Goal: Information Seeking & Learning: Learn about a topic

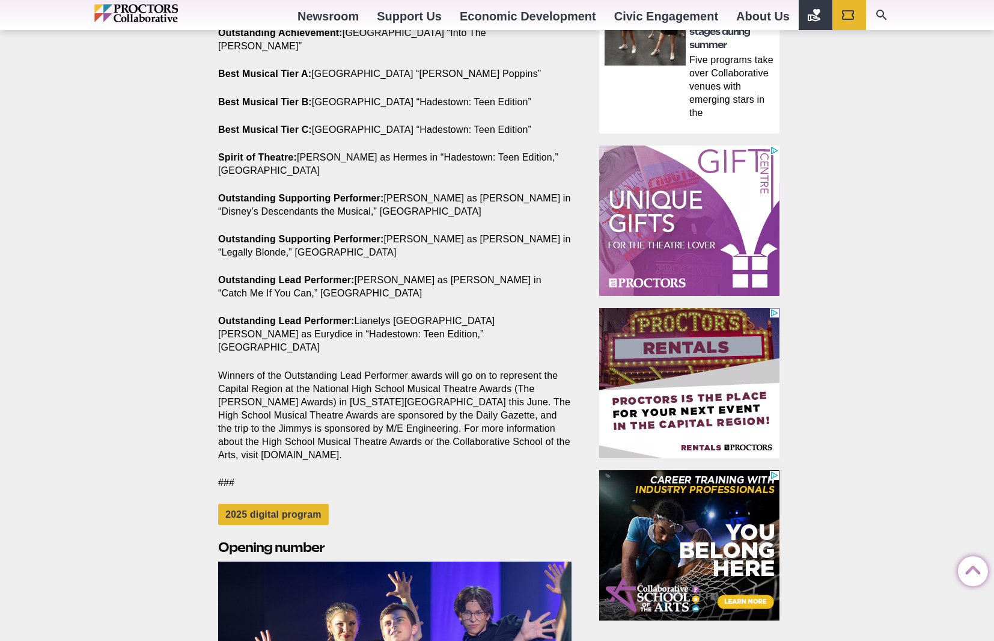
scroll to position [1243, 0]
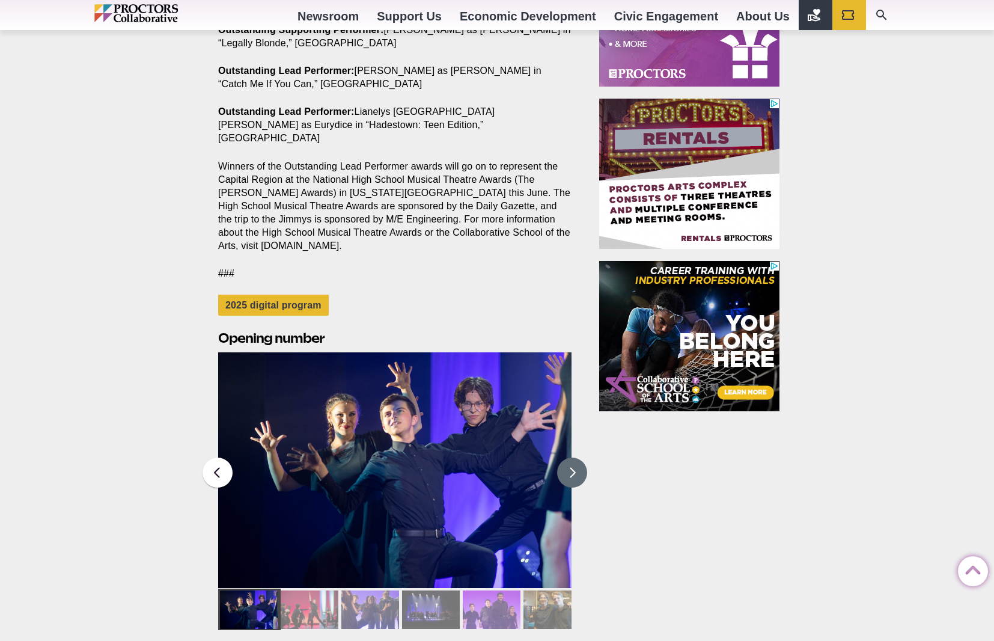
click at [562, 457] on button at bounding box center [572, 472] width 30 height 30
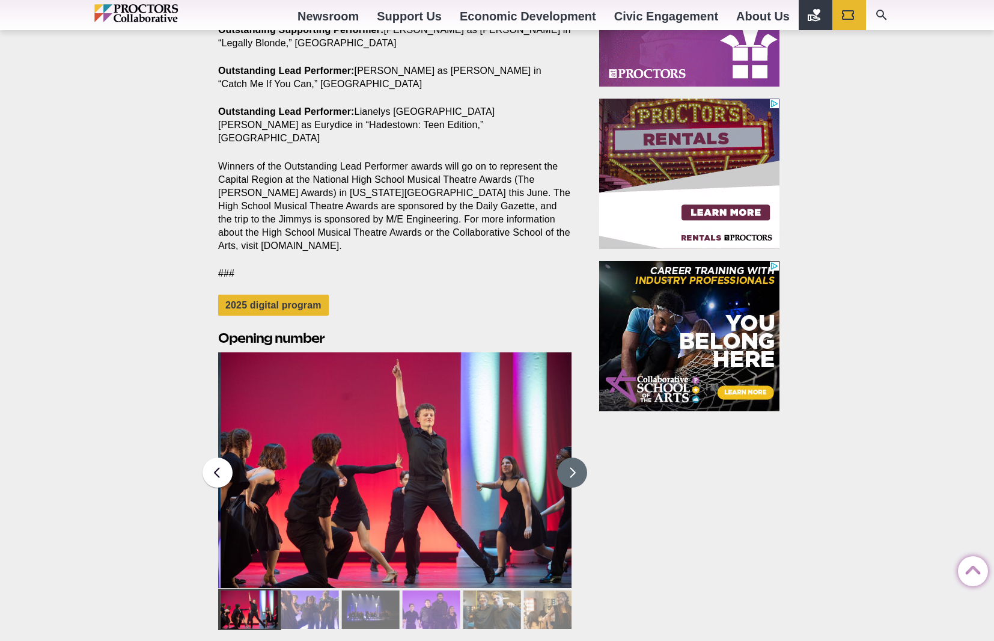
click at [562, 457] on button at bounding box center [572, 472] width 30 height 30
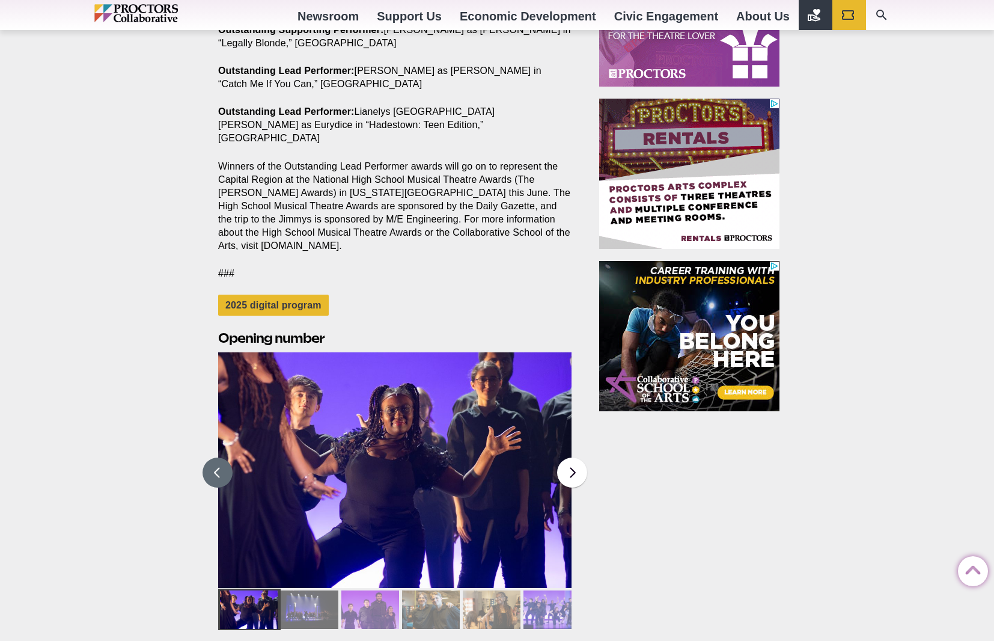
click at [217, 457] on button at bounding box center [218, 472] width 30 height 30
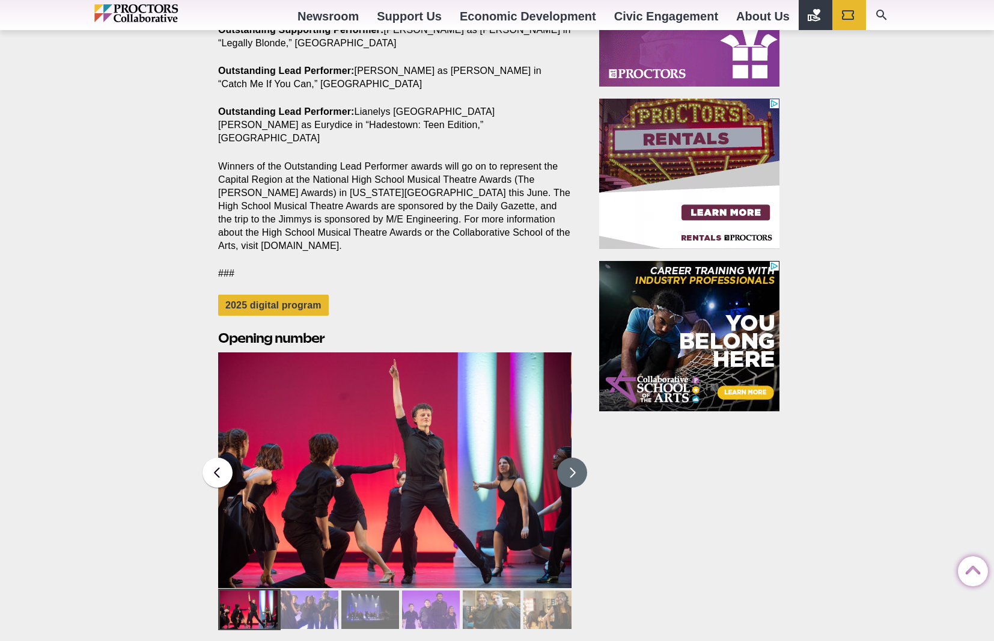
click at [564, 457] on button at bounding box center [572, 472] width 30 height 30
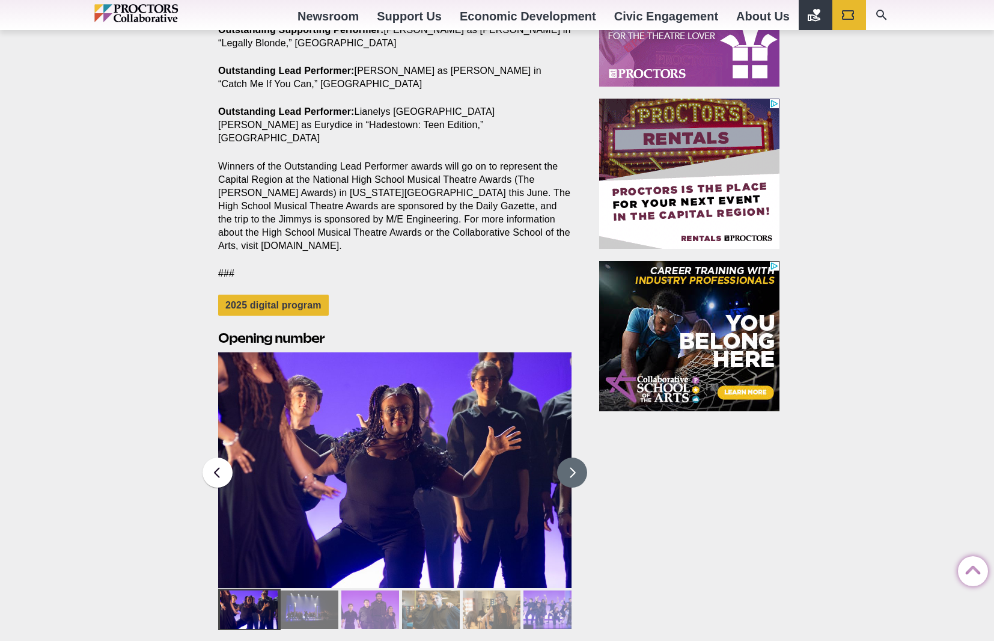
click at [565, 457] on button at bounding box center [572, 472] width 30 height 30
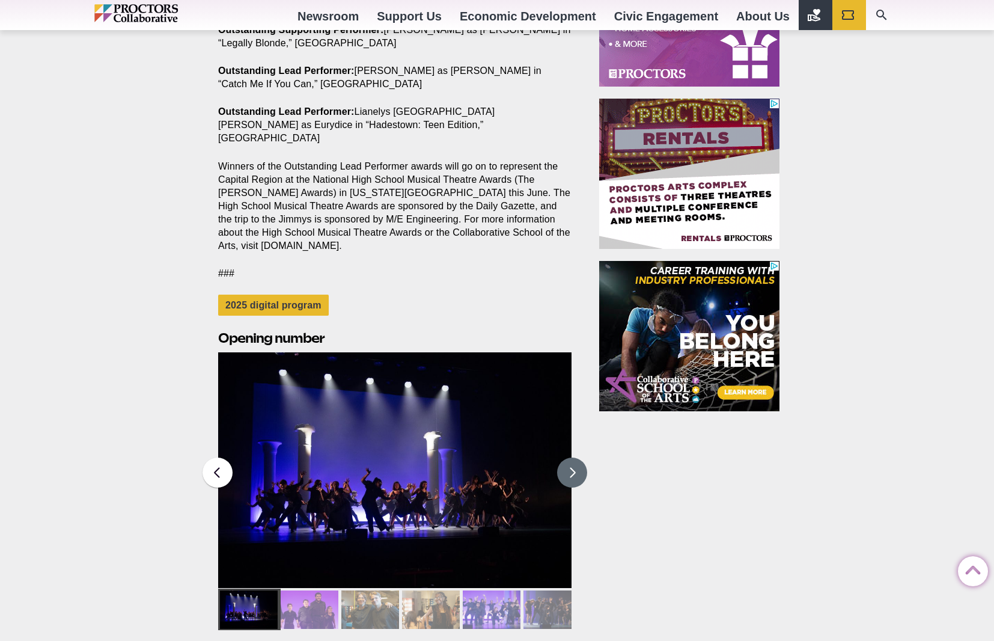
click at [565, 457] on button at bounding box center [572, 472] width 30 height 30
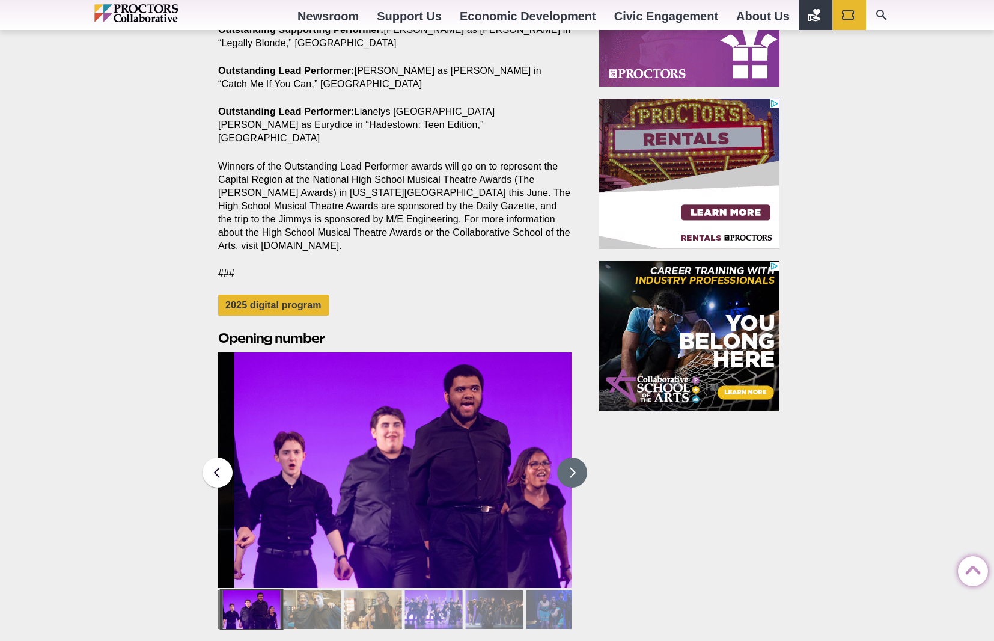
click at [565, 457] on button at bounding box center [572, 472] width 30 height 30
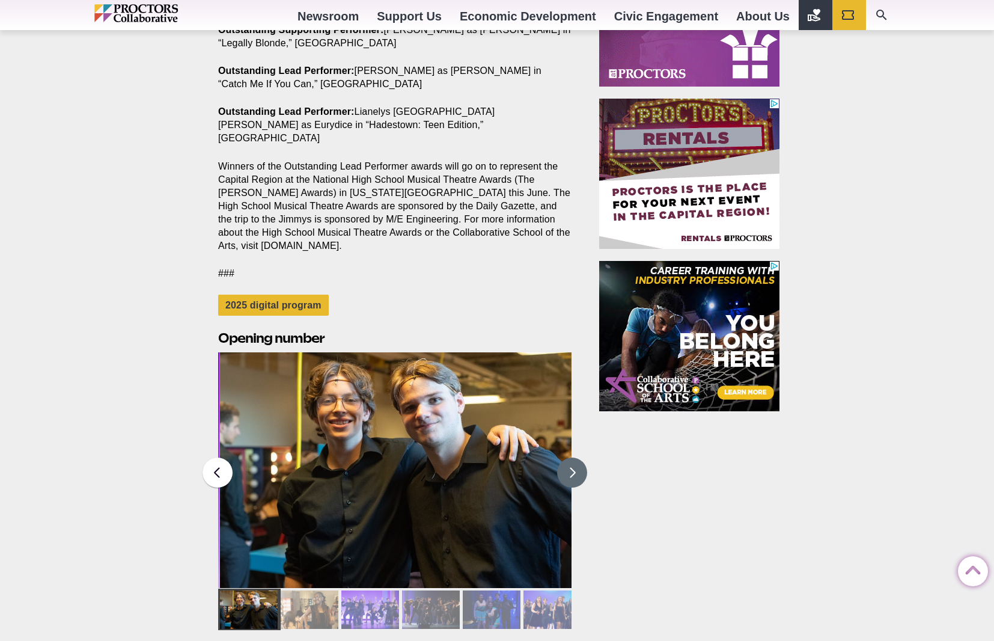
click at [565, 457] on button at bounding box center [572, 472] width 30 height 30
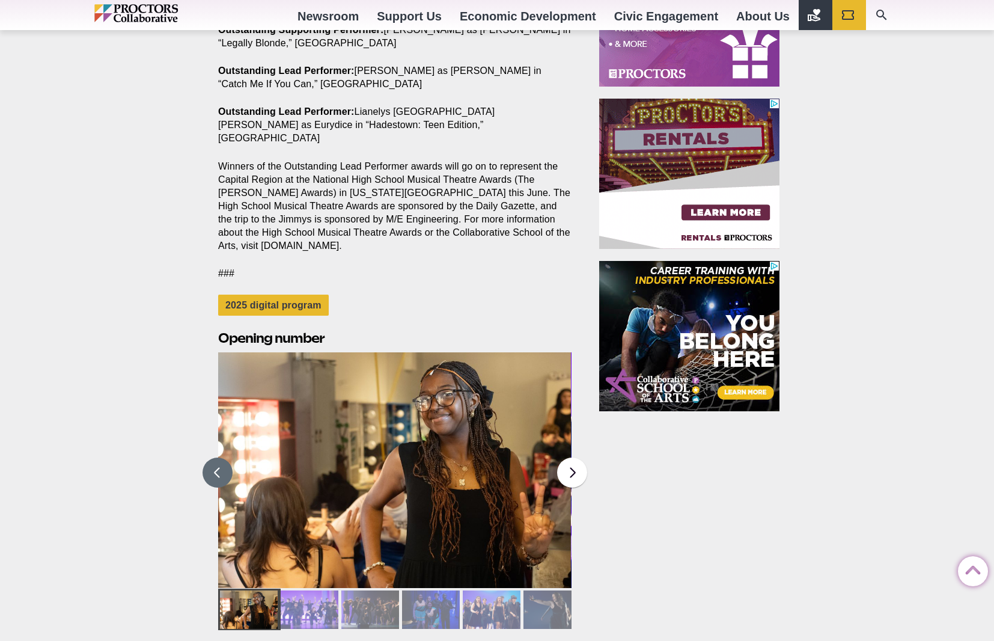
click at [218, 457] on button at bounding box center [218, 472] width 30 height 30
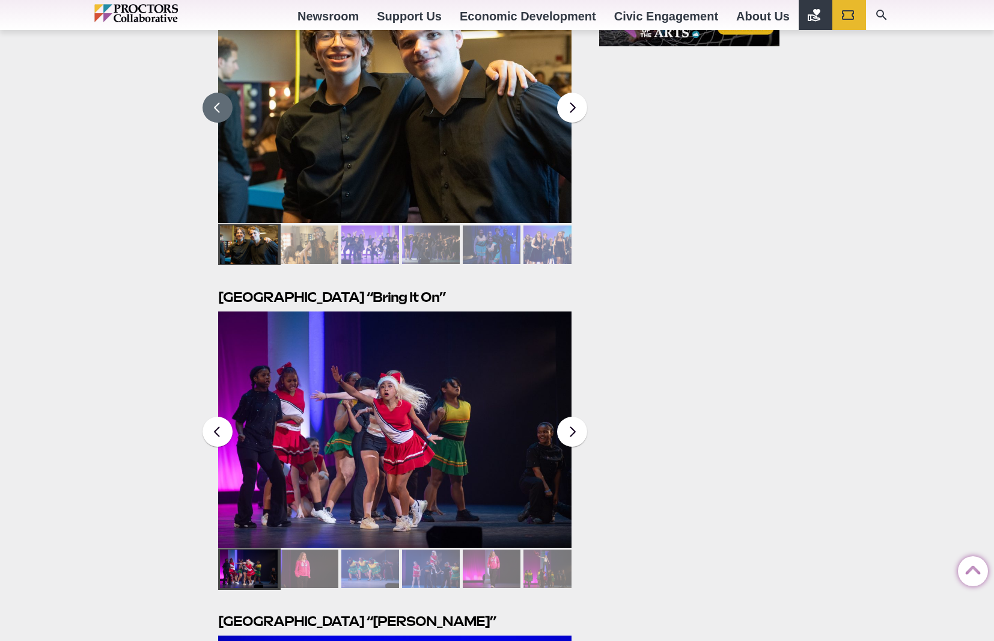
scroll to position [1624, 0]
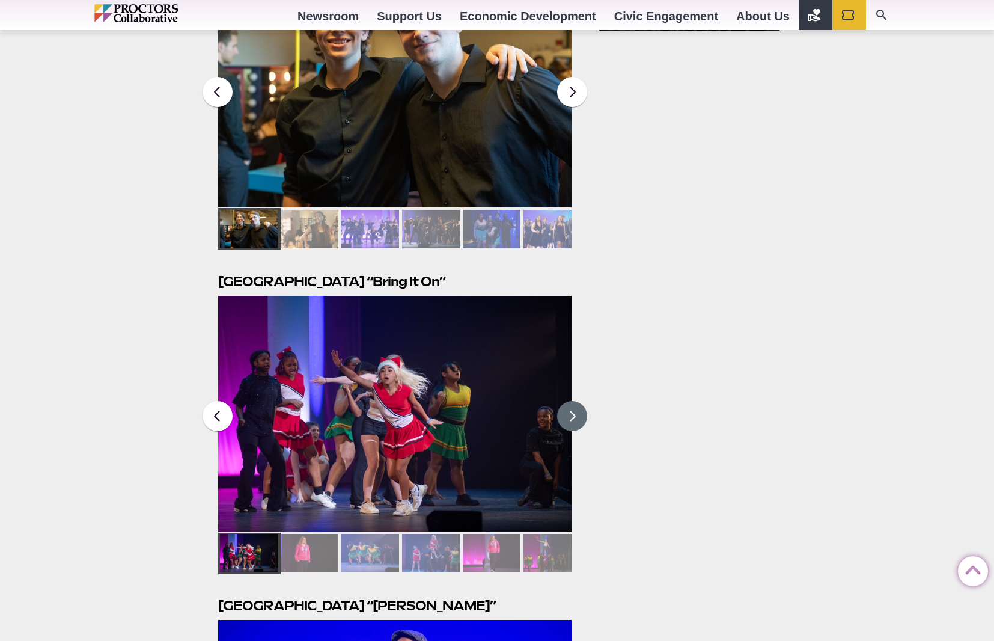
click at [585, 401] on button at bounding box center [572, 416] width 30 height 30
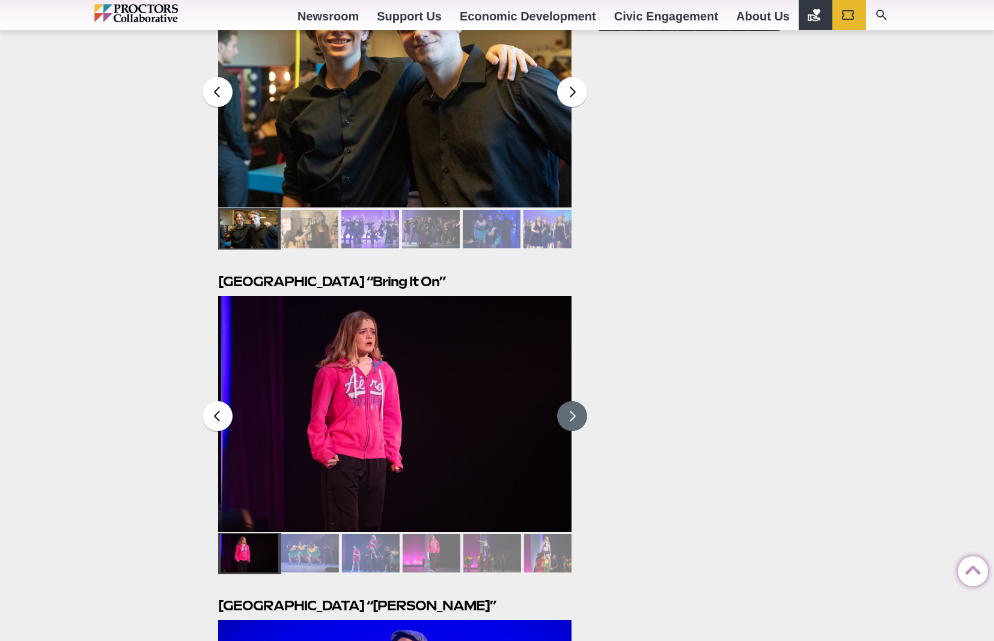
click at [585, 401] on button at bounding box center [572, 416] width 30 height 30
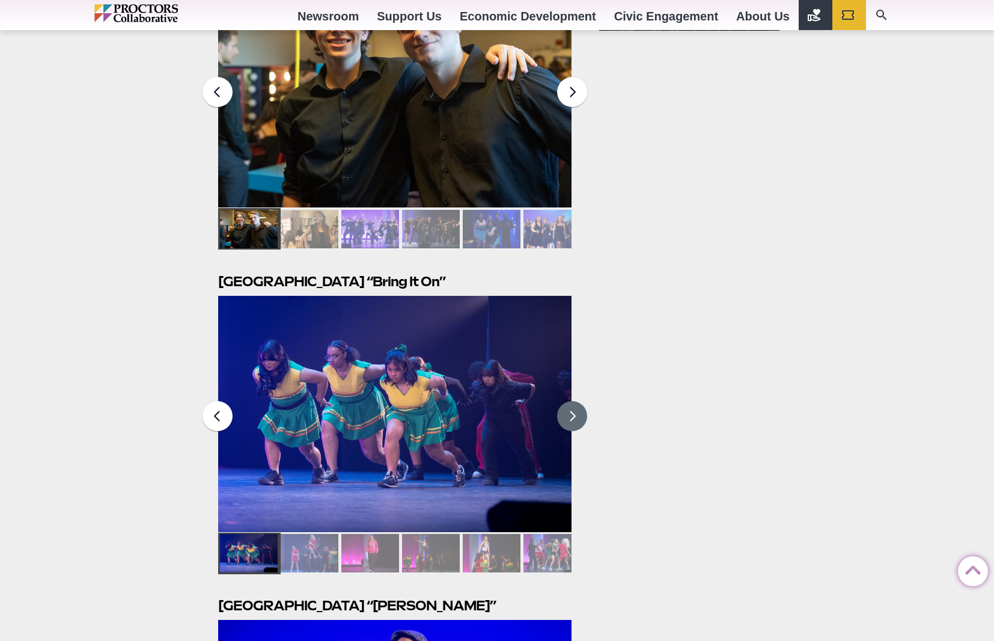
click at [376, 534] on div at bounding box center [370, 553] width 58 height 38
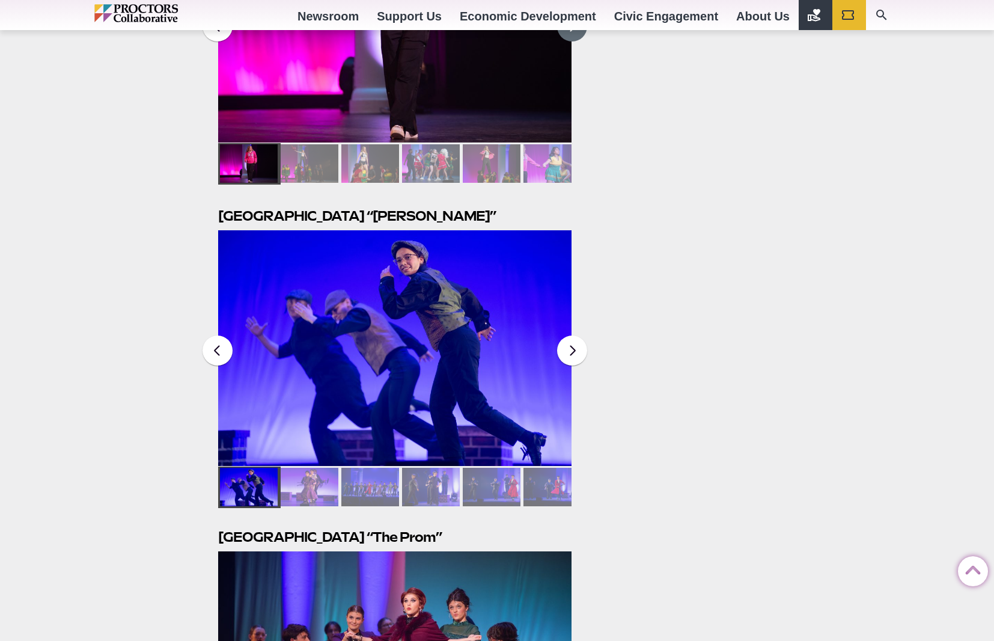
scroll to position [2010, 0]
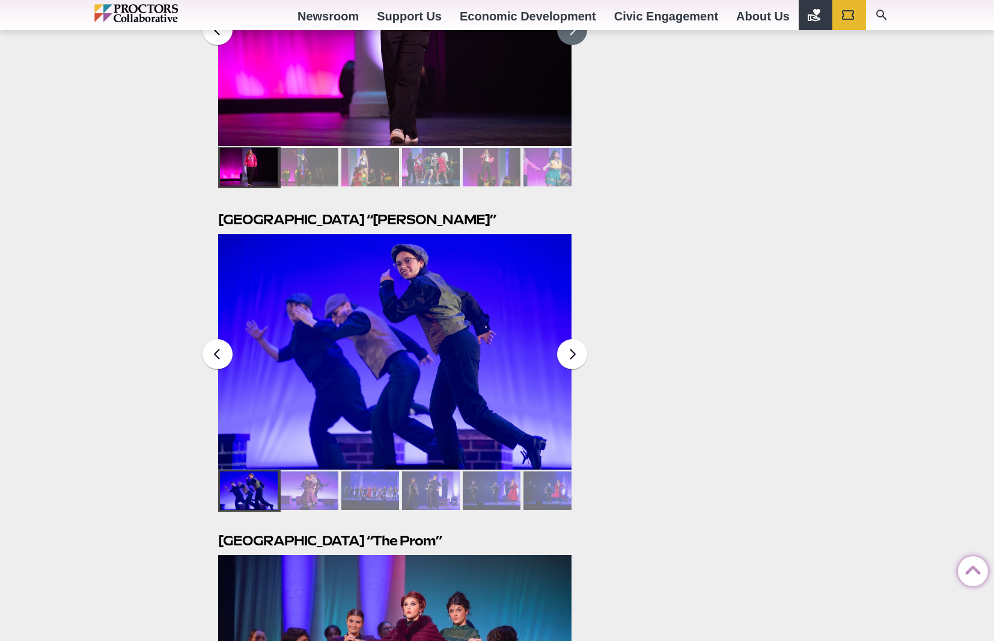
click at [303, 471] on div at bounding box center [310, 490] width 58 height 38
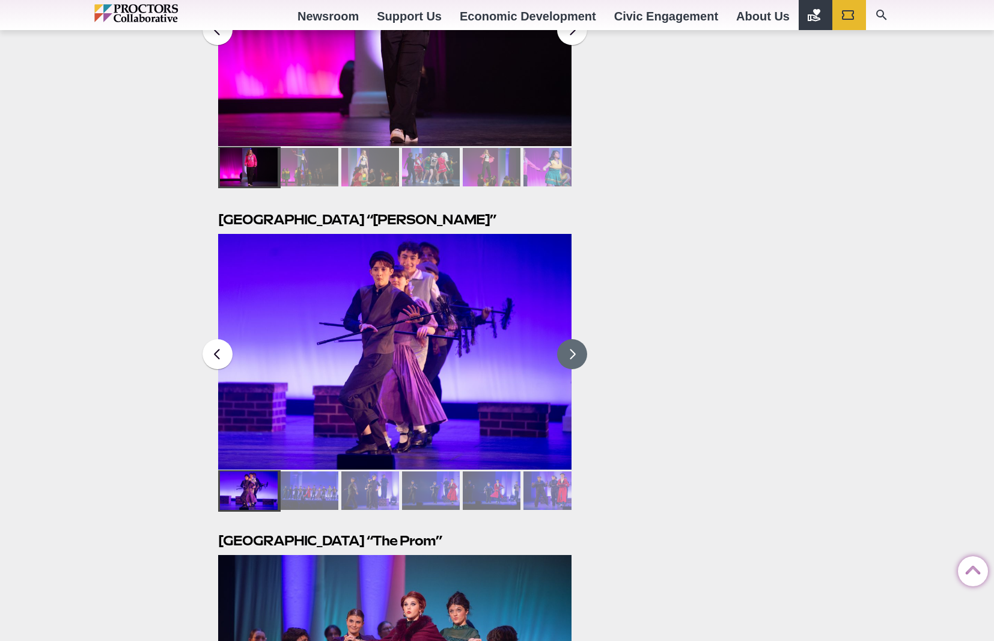
click at [575, 339] on button at bounding box center [572, 354] width 30 height 30
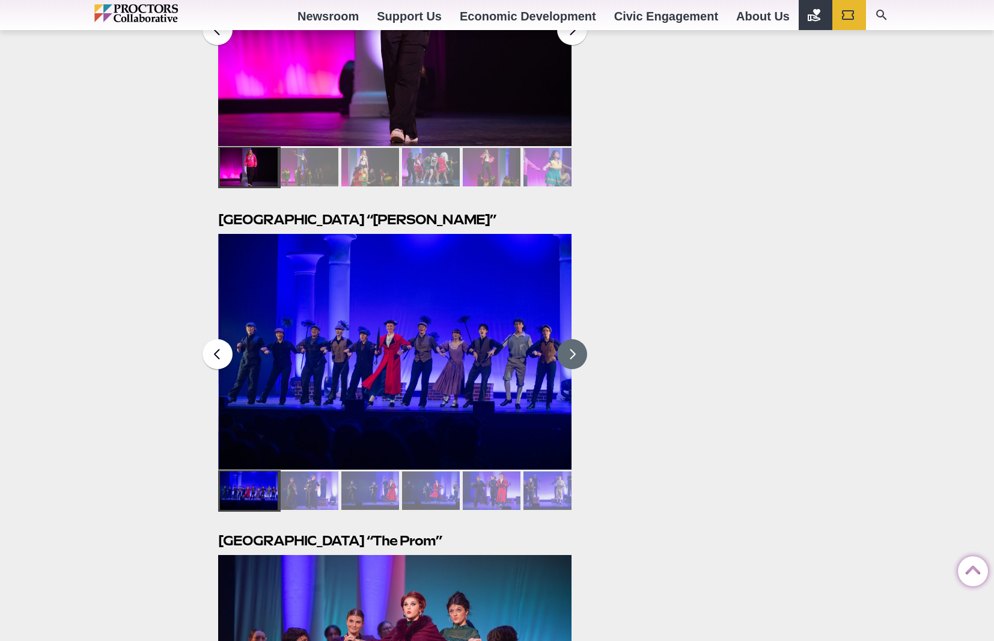
click at [573, 339] on button at bounding box center [572, 354] width 30 height 30
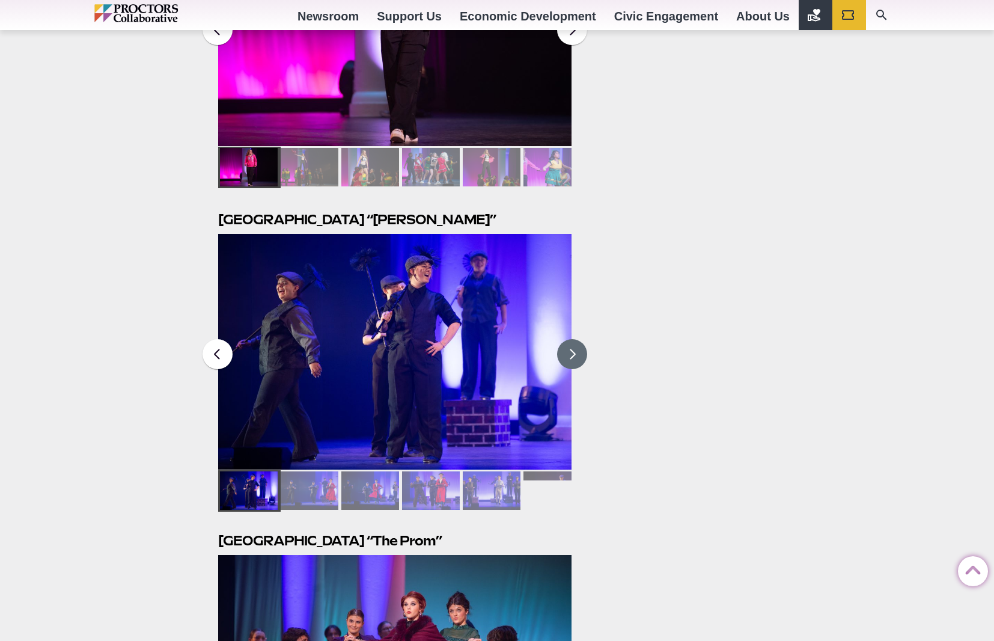
click at [573, 339] on button at bounding box center [572, 354] width 30 height 30
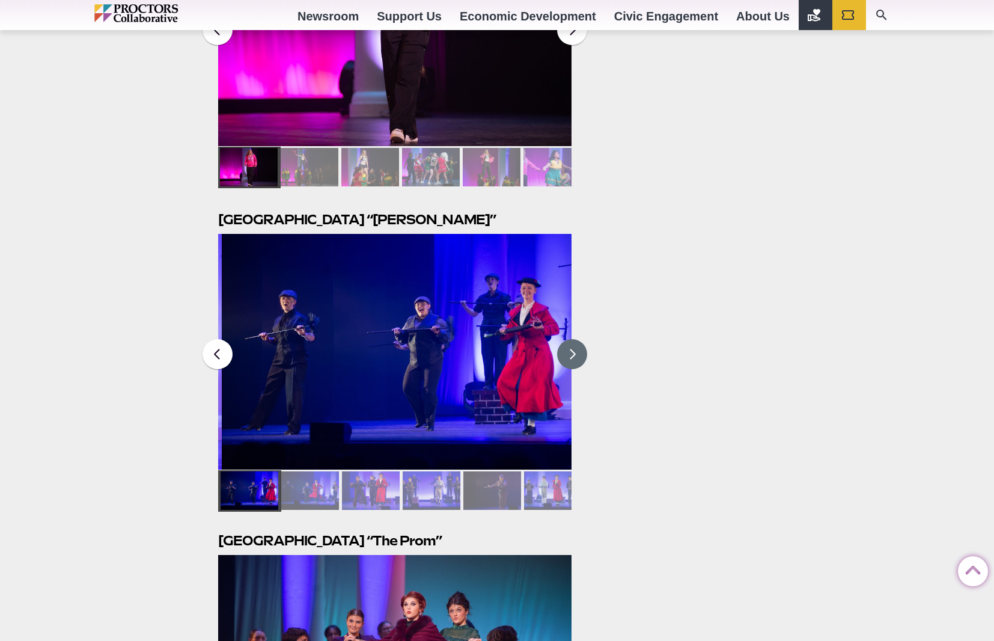
click at [572, 339] on button at bounding box center [572, 354] width 30 height 30
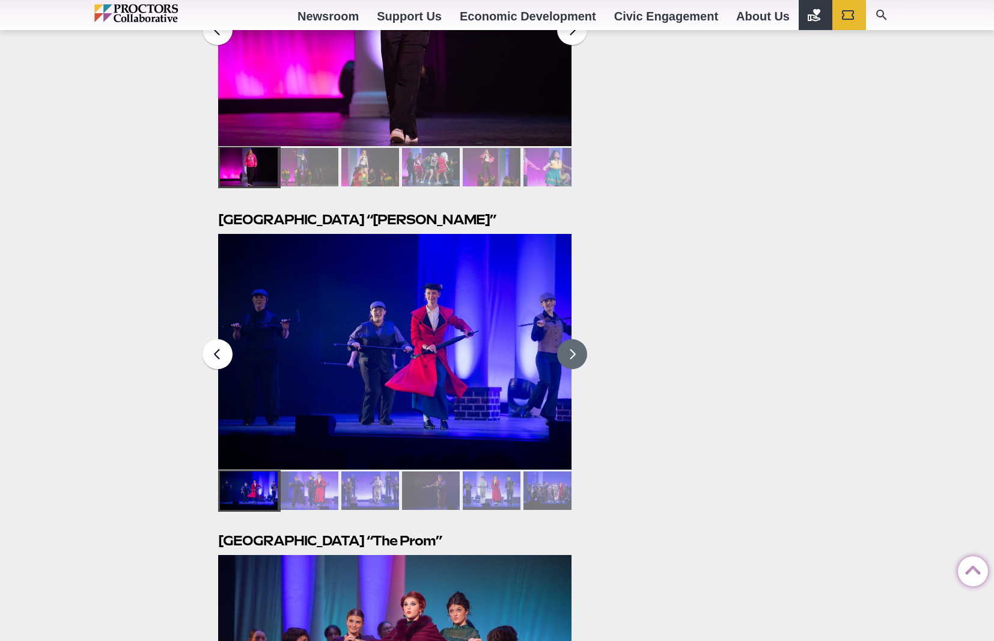
click at [572, 339] on button at bounding box center [572, 354] width 30 height 30
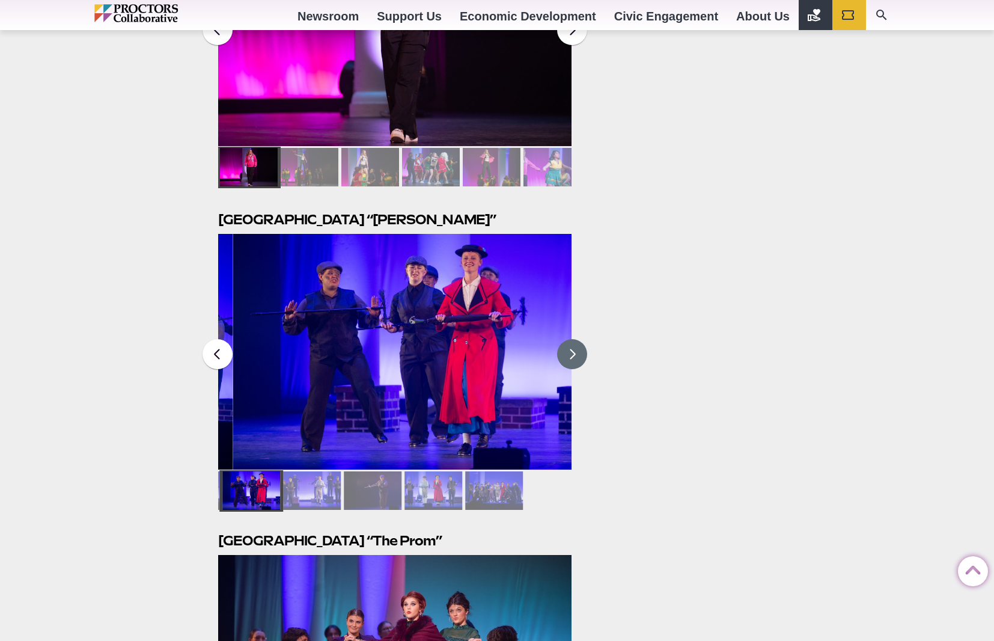
click at [572, 339] on button at bounding box center [572, 354] width 30 height 30
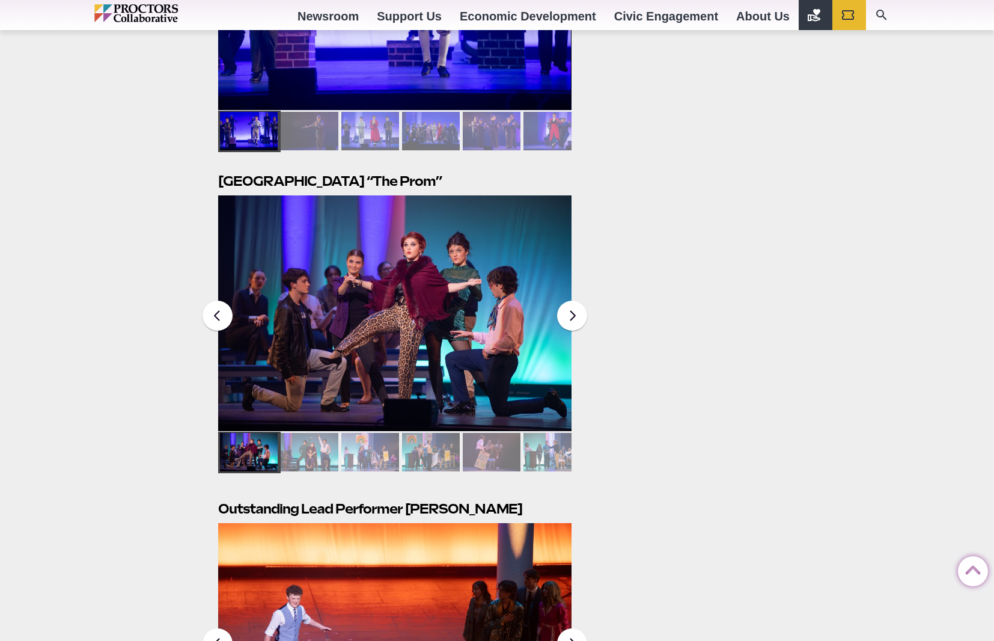
scroll to position [2370, 0]
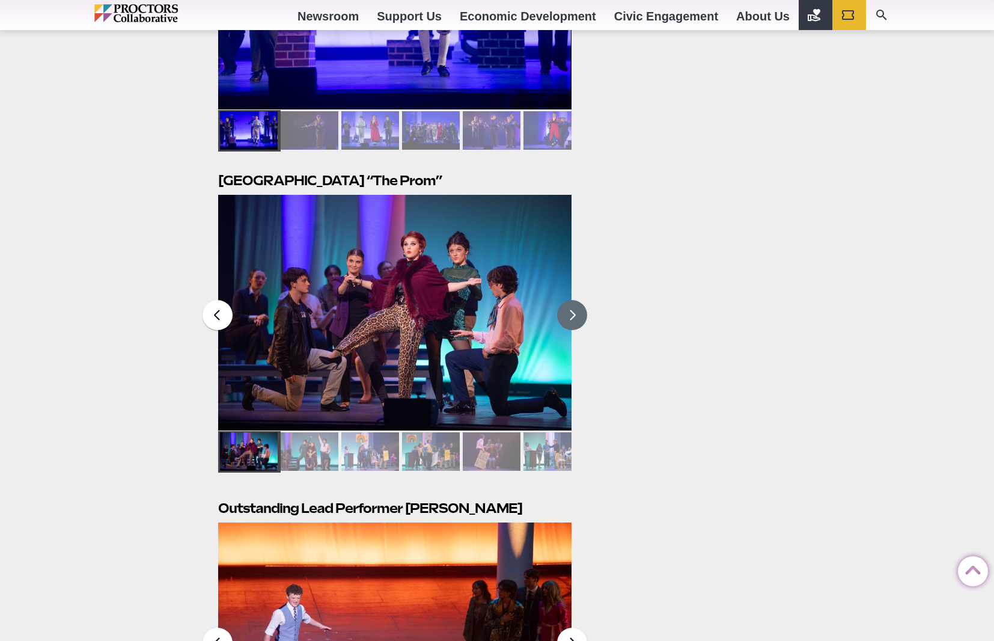
click at [578, 300] on button at bounding box center [572, 315] width 30 height 30
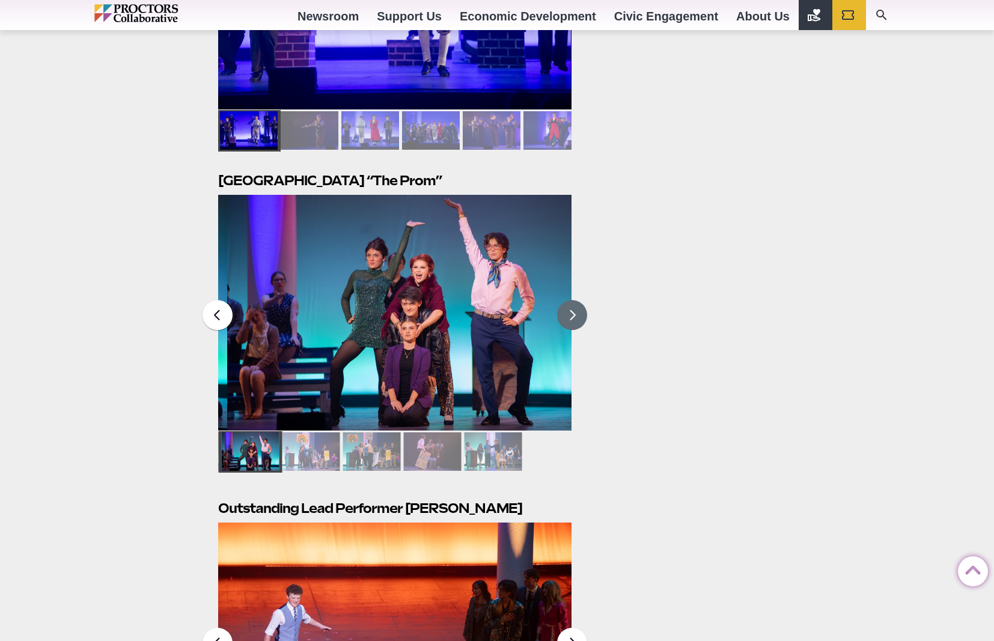
click at [578, 300] on button at bounding box center [572, 315] width 30 height 30
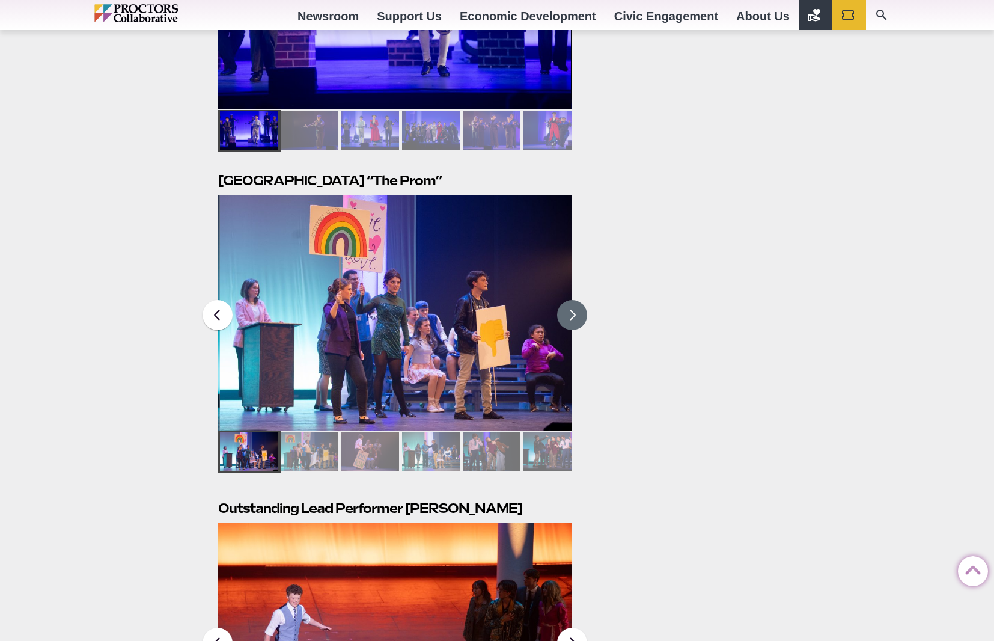
click at [578, 300] on button at bounding box center [572, 315] width 30 height 30
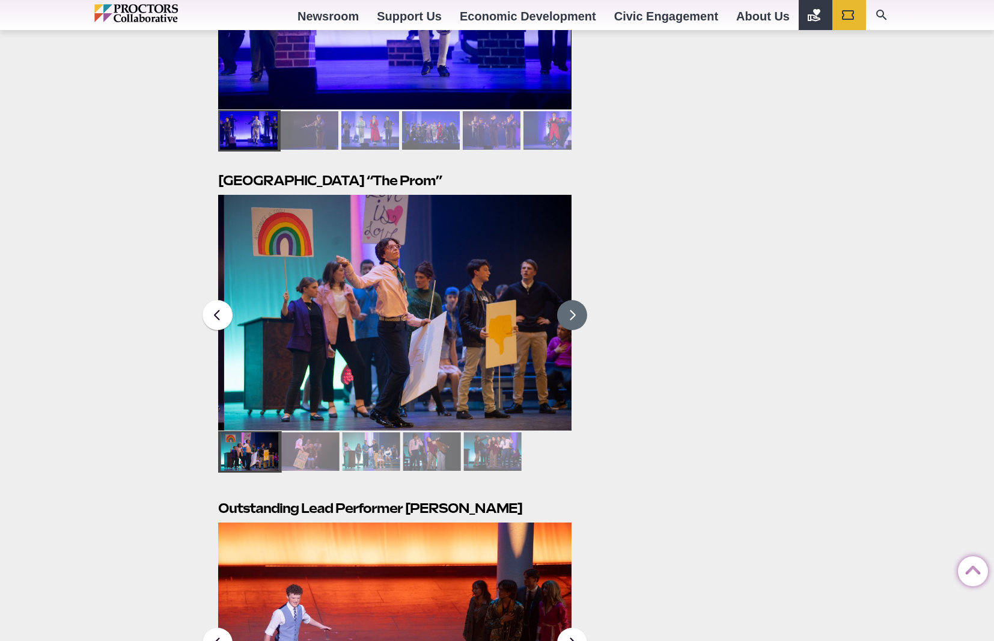
click at [578, 300] on button at bounding box center [572, 315] width 30 height 30
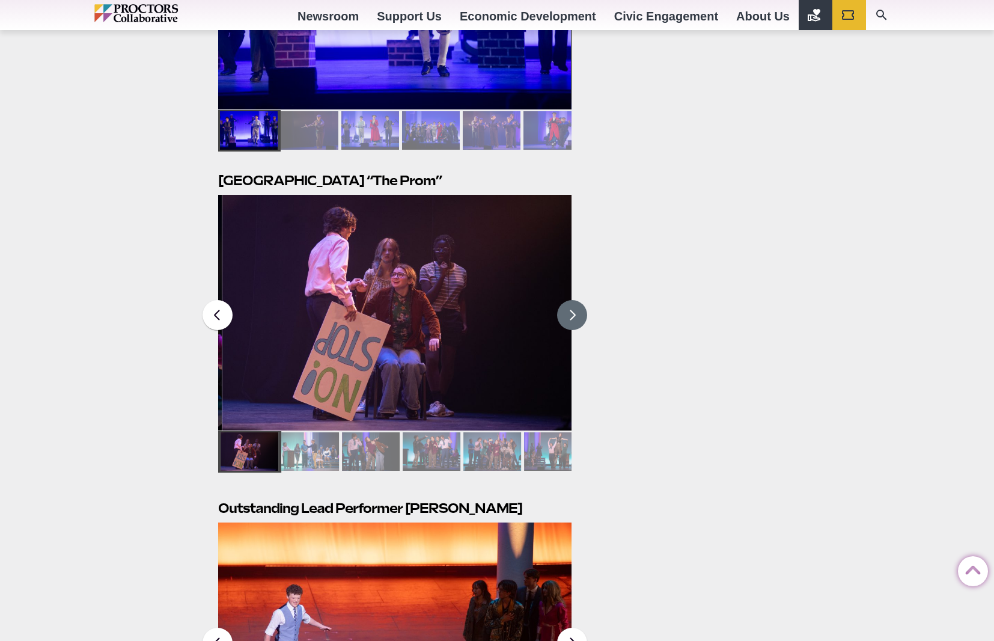
click at [578, 300] on button at bounding box center [572, 315] width 30 height 30
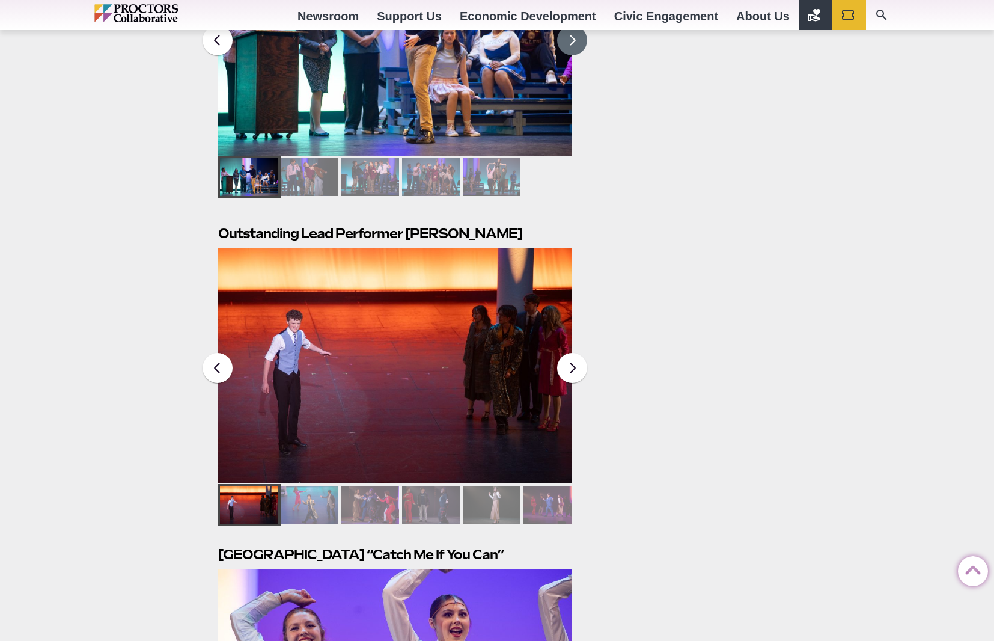
scroll to position [2721, 0]
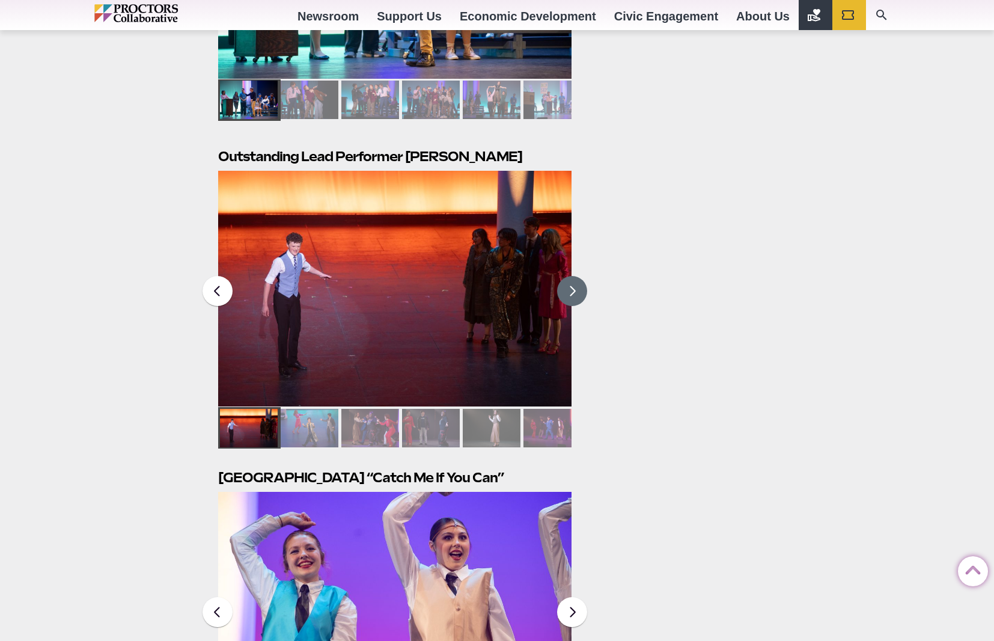
click at [562, 276] on button at bounding box center [572, 291] width 30 height 30
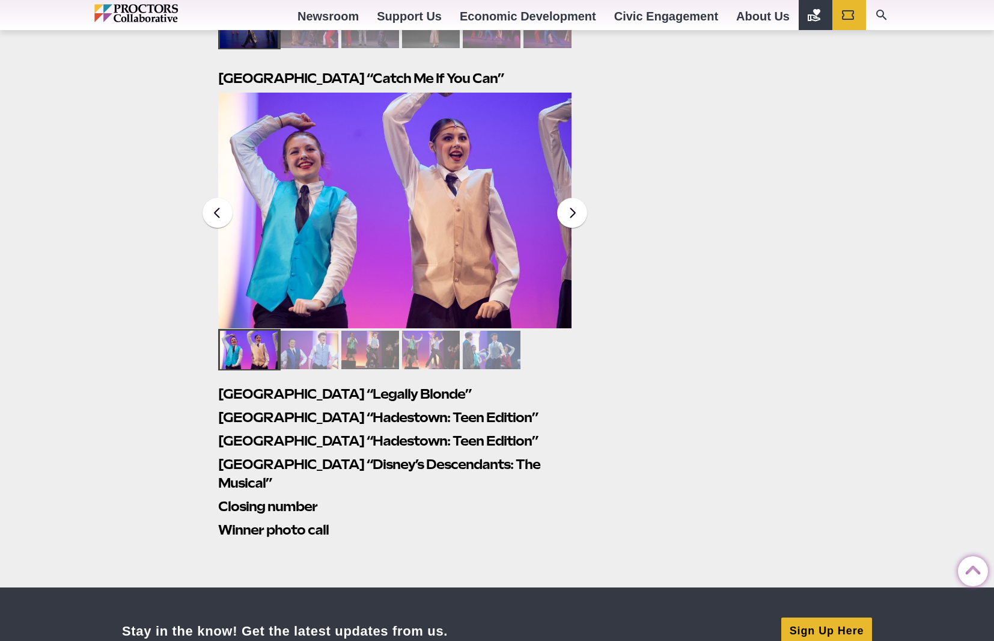
scroll to position [3091, 0]
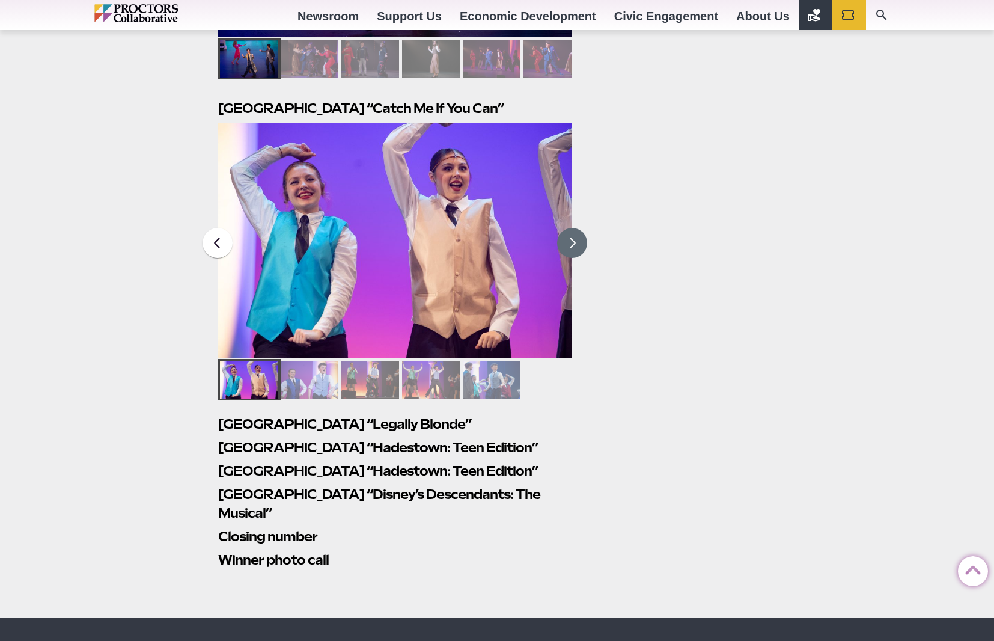
click at [567, 228] on button at bounding box center [572, 243] width 30 height 30
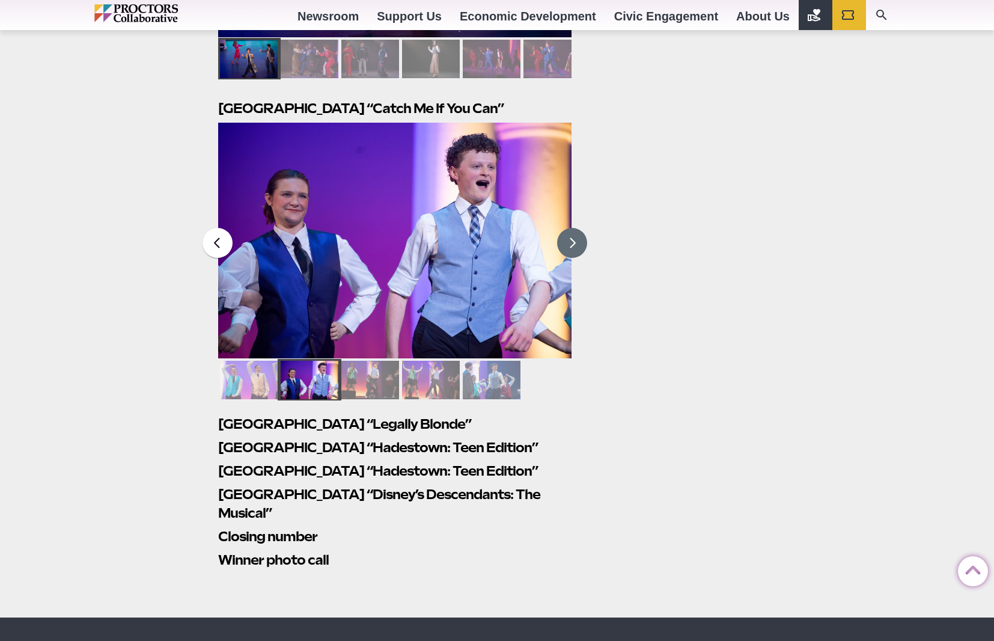
click at [573, 228] on button at bounding box center [572, 243] width 30 height 30
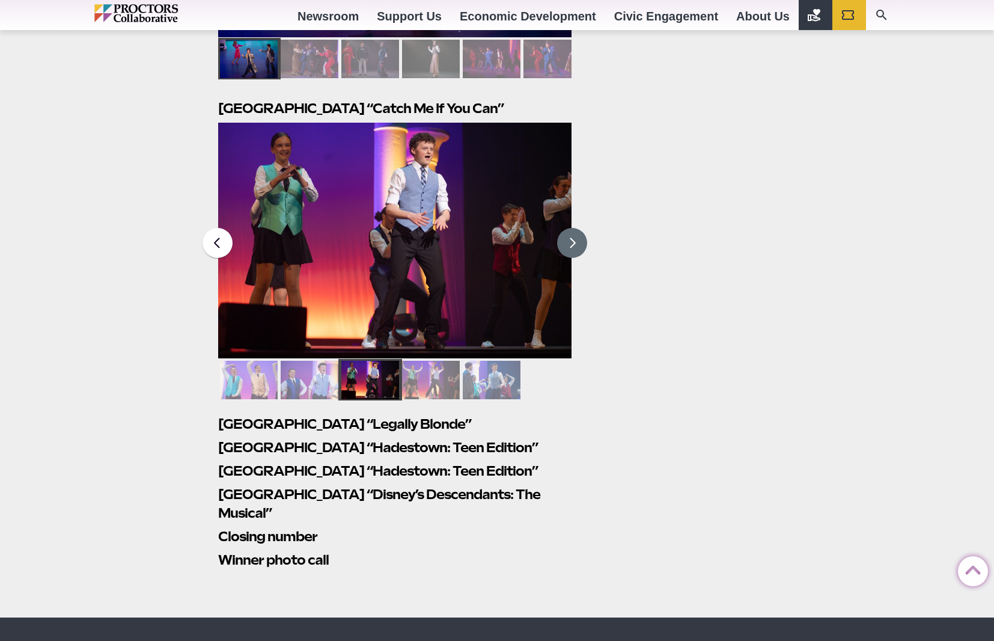
click at [574, 228] on button at bounding box center [572, 243] width 30 height 30
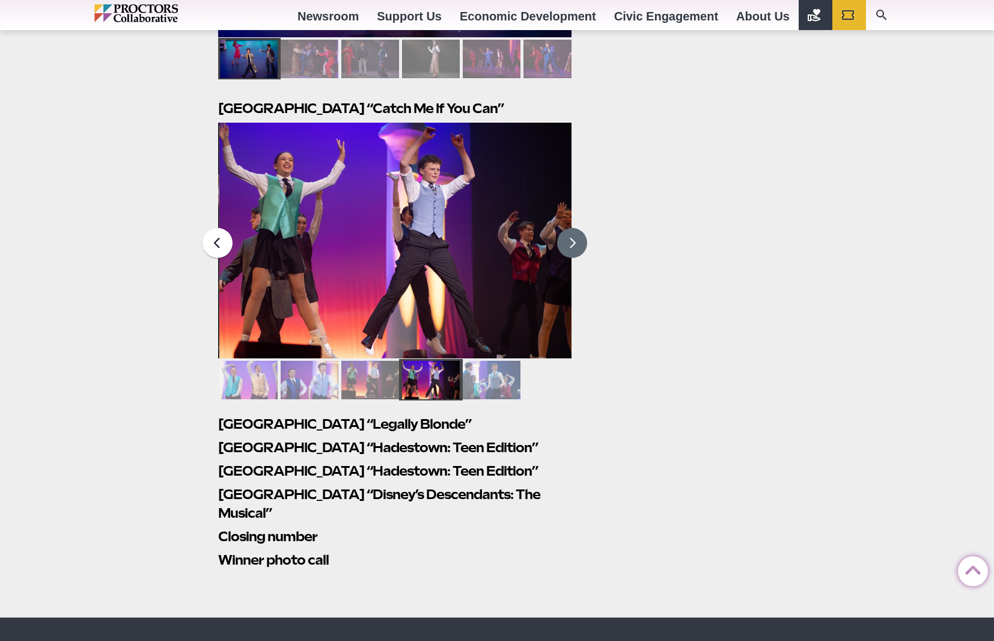
click at [574, 228] on button at bounding box center [572, 243] width 30 height 30
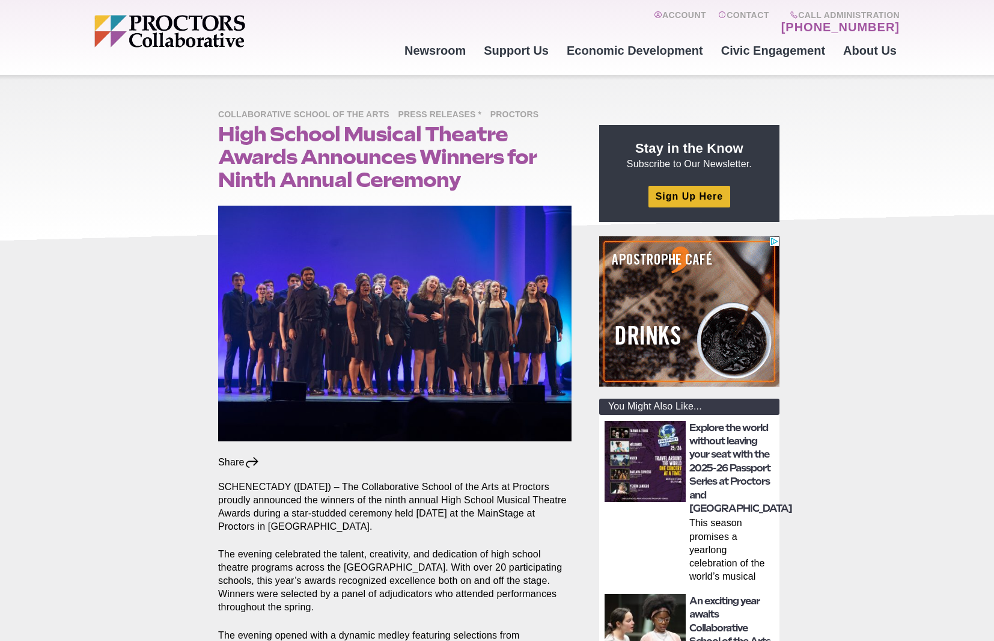
scroll to position [0, 0]
